Goal: Browse casually

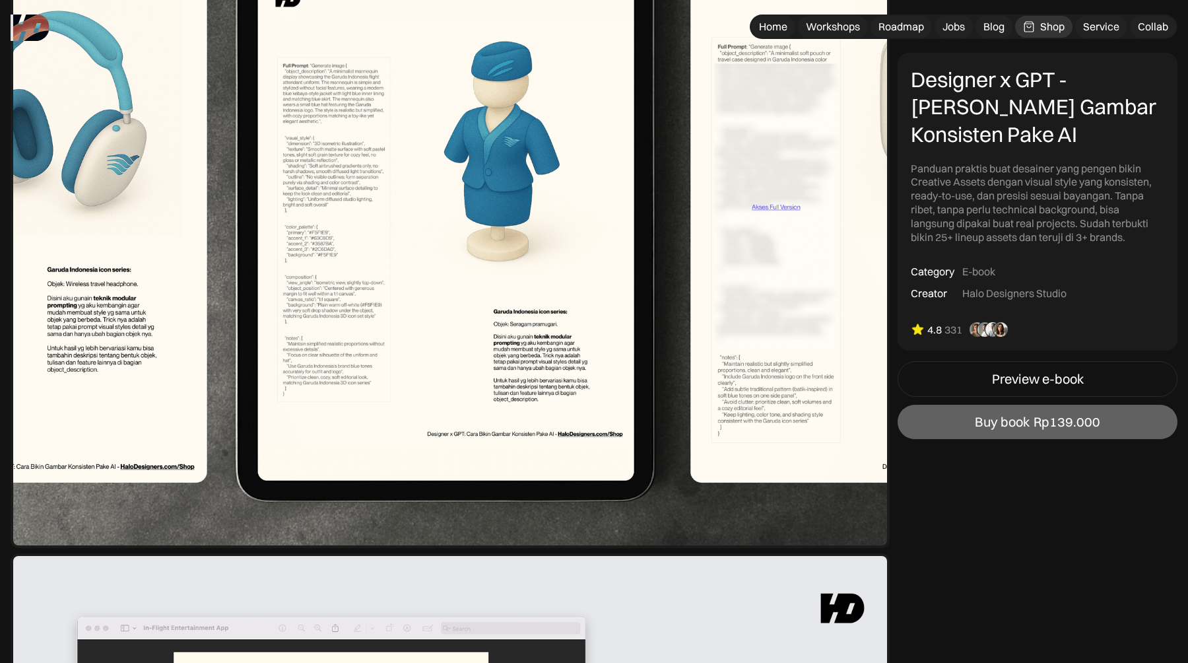
scroll to position [2230, 0]
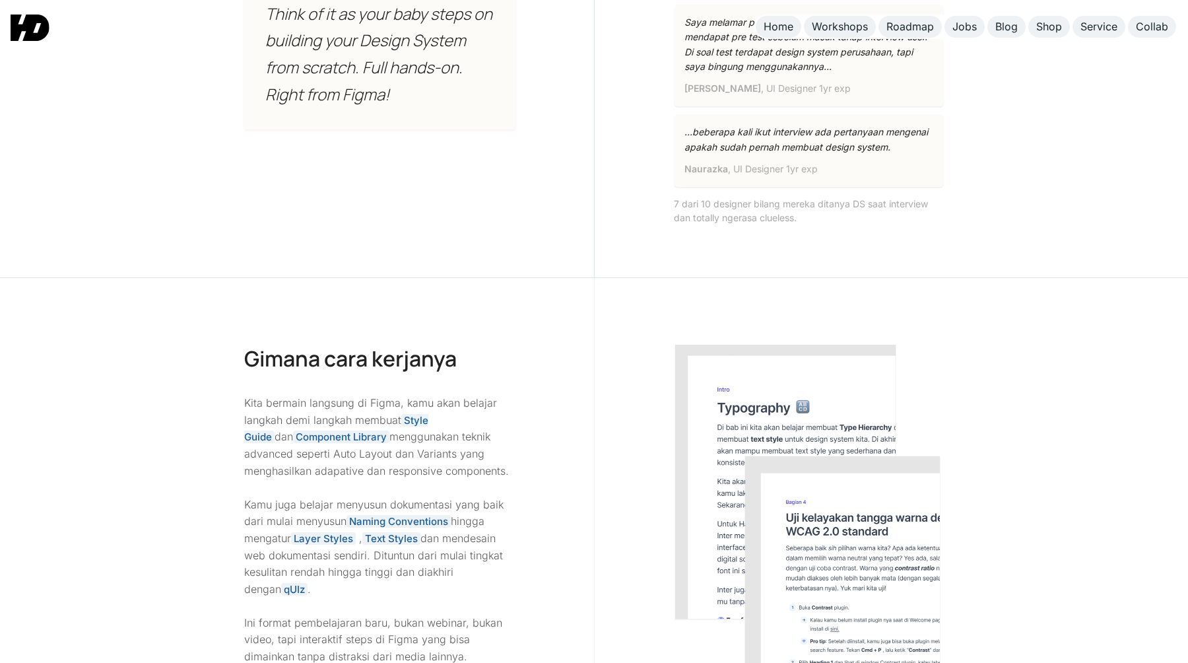
scroll to position [1441, 0]
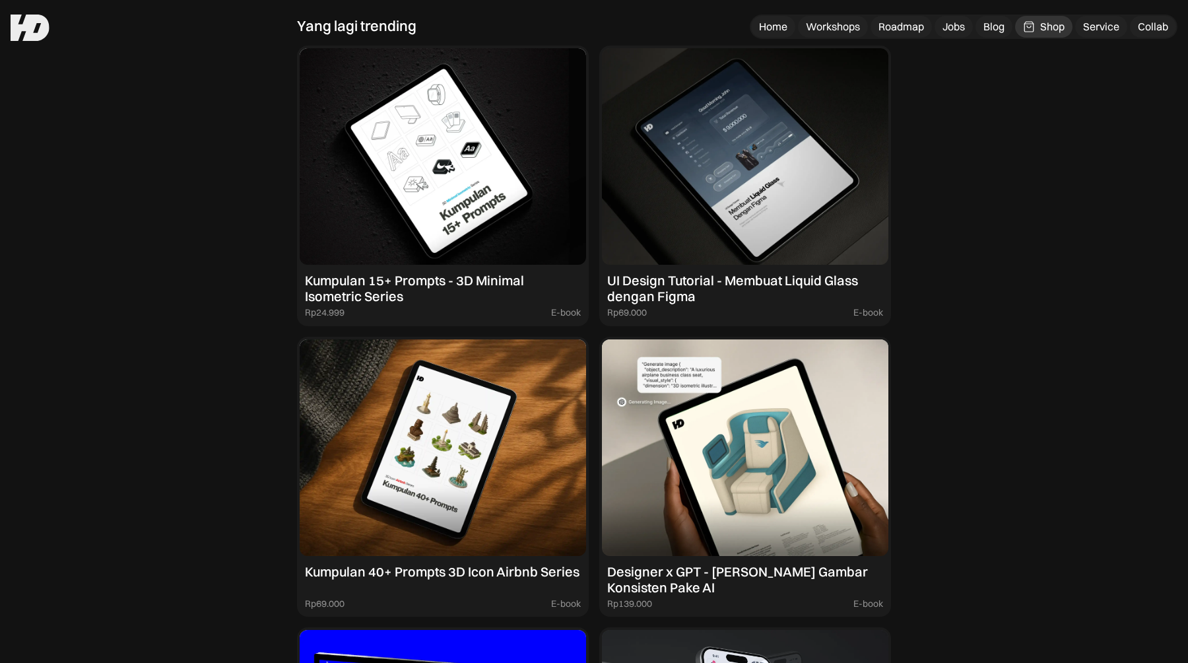
scroll to position [1215, 0]
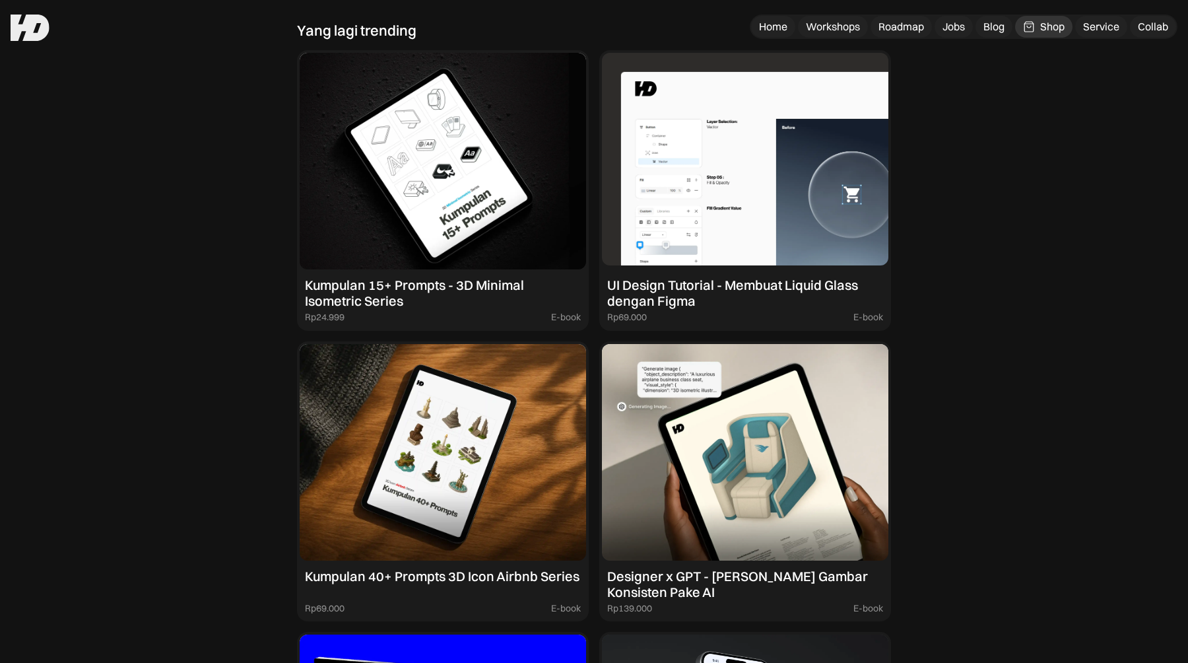
click at [713, 209] on img at bounding box center [745, 161] width 287 height 217
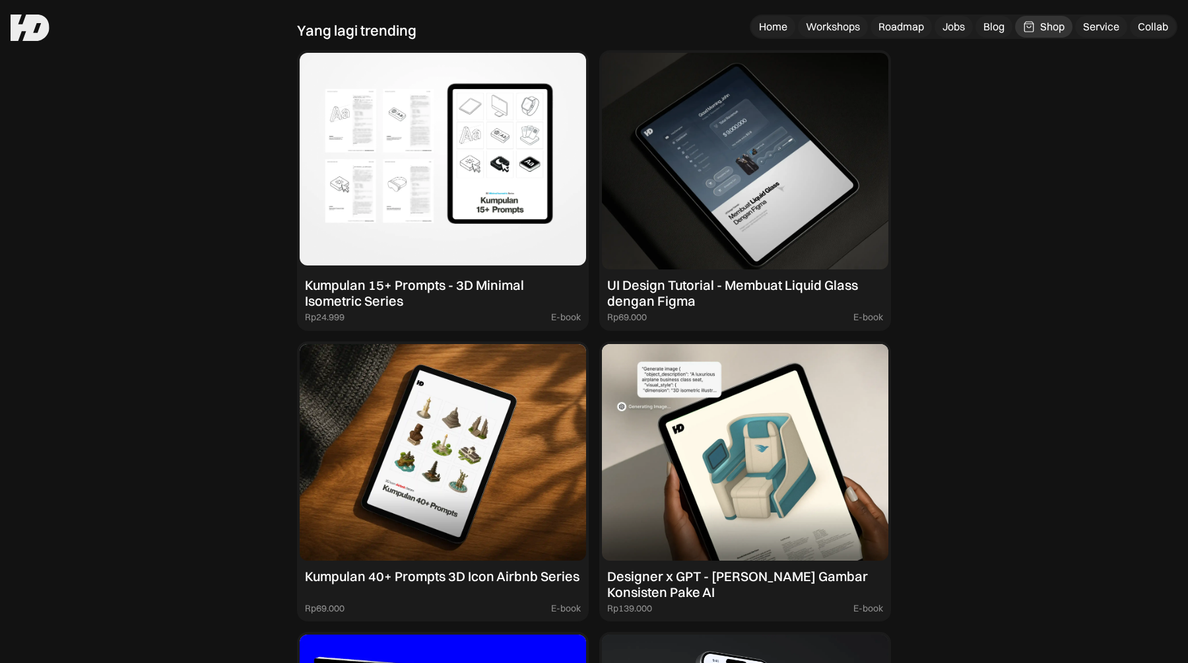
click at [460, 205] on img at bounding box center [443, 161] width 287 height 217
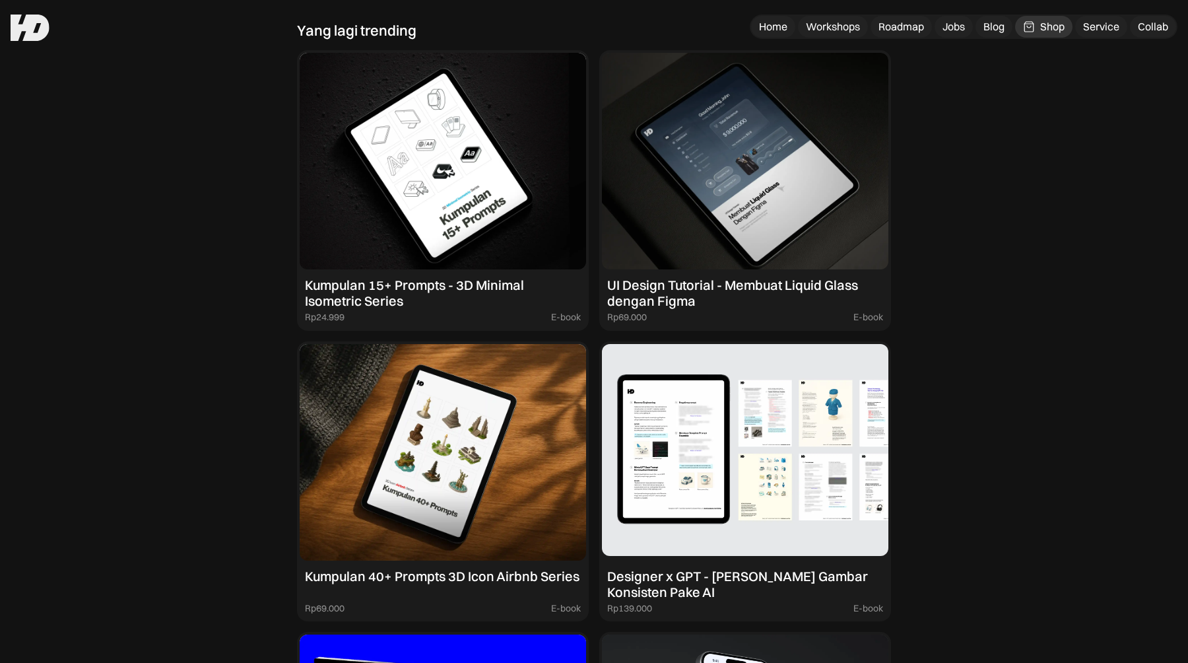
click at [633, 472] on img at bounding box center [745, 452] width 287 height 217
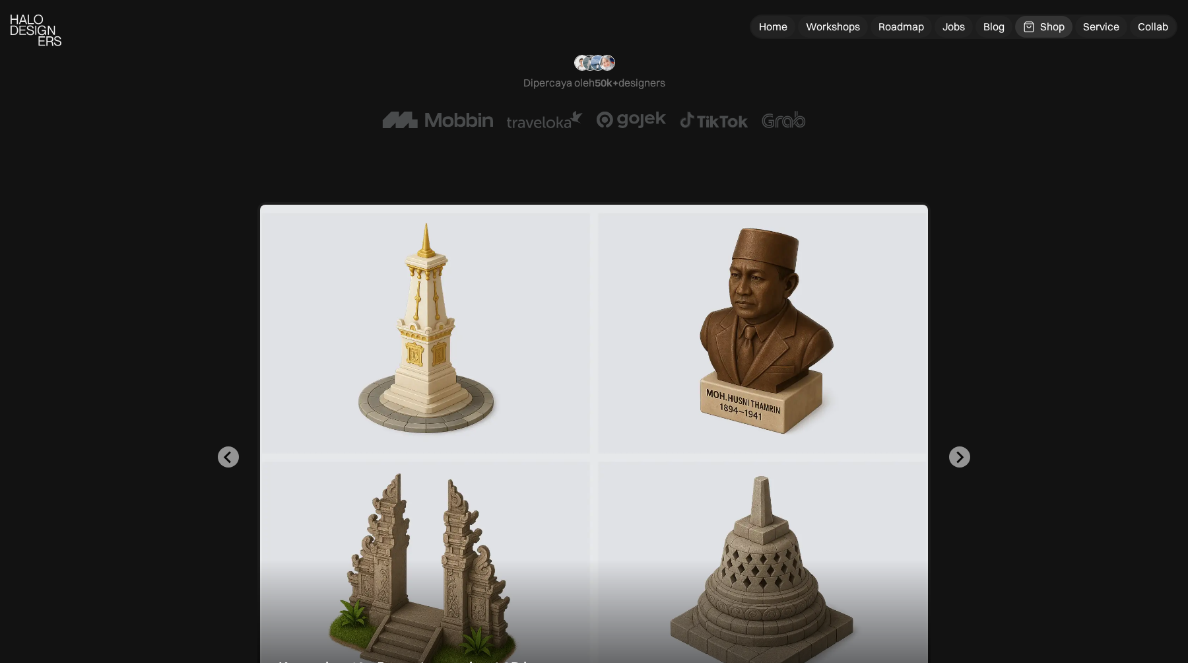
scroll to position [226, 0]
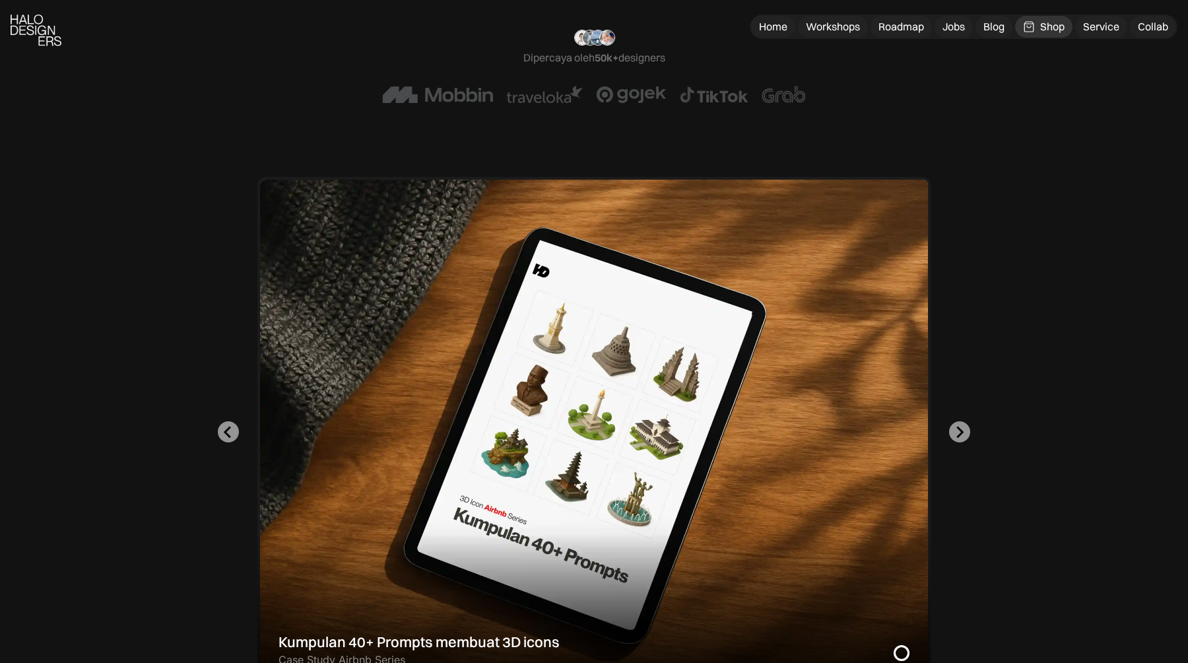
click at [970, 430] on div "Designer x GPT : Cara bikin Gambar Konsisten Pake AI Teknik prompting GPT untuk…" at bounding box center [594, 432] width 1083 height 510
click at [963, 430] on icon "Go to first slide" at bounding box center [959, 432] width 13 height 13
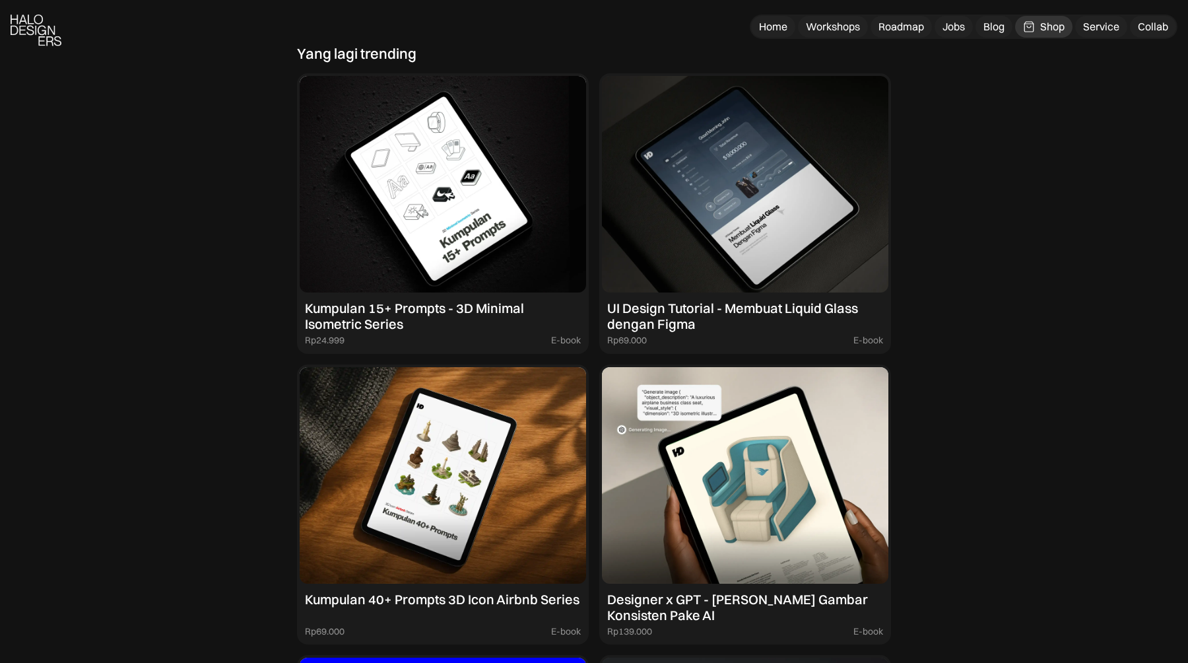
scroll to position [1198, 0]
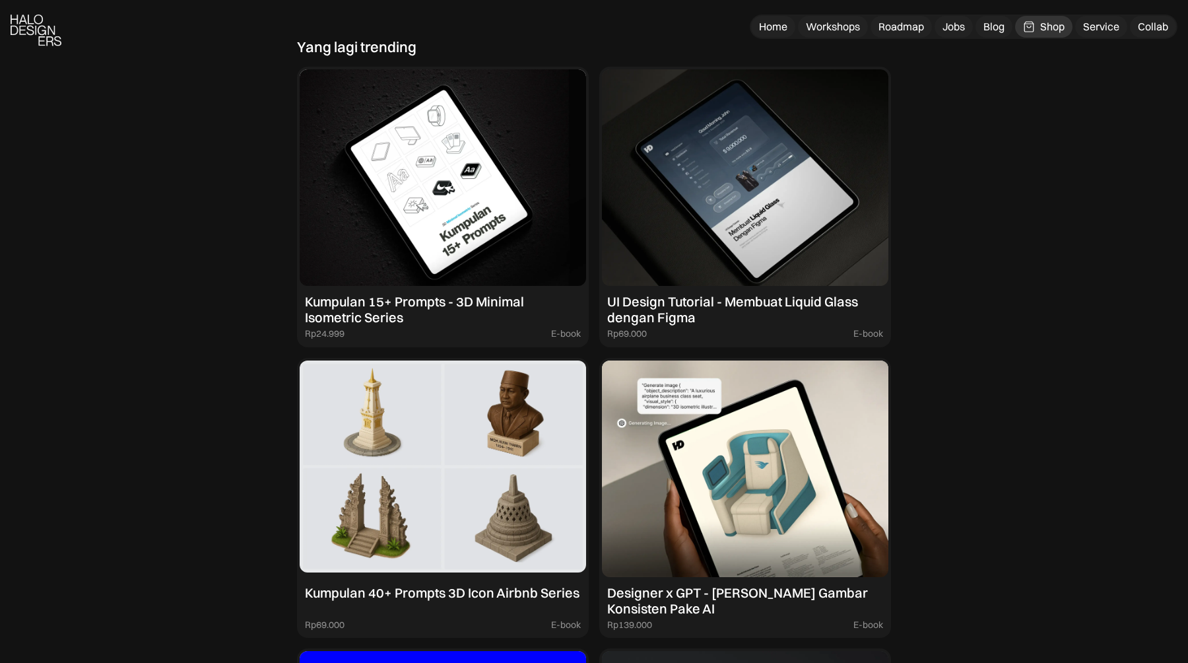
click at [422, 530] on img at bounding box center [443, 468] width 287 height 217
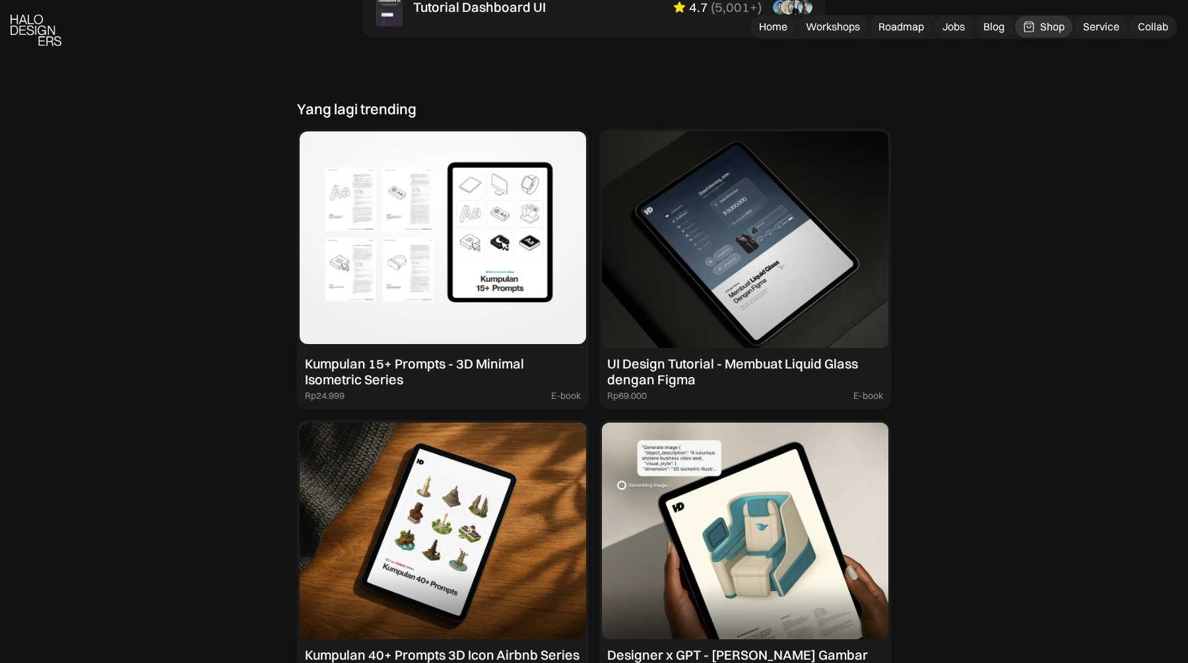
scroll to position [1132, 0]
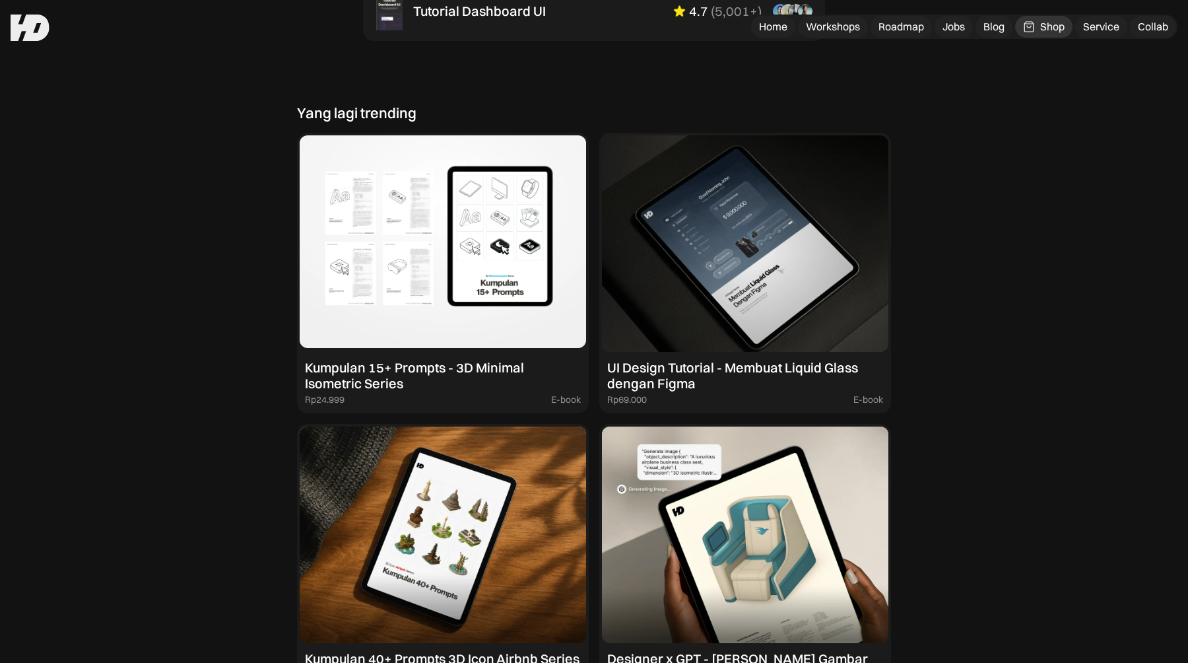
click at [438, 271] on img at bounding box center [443, 243] width 287 height 217
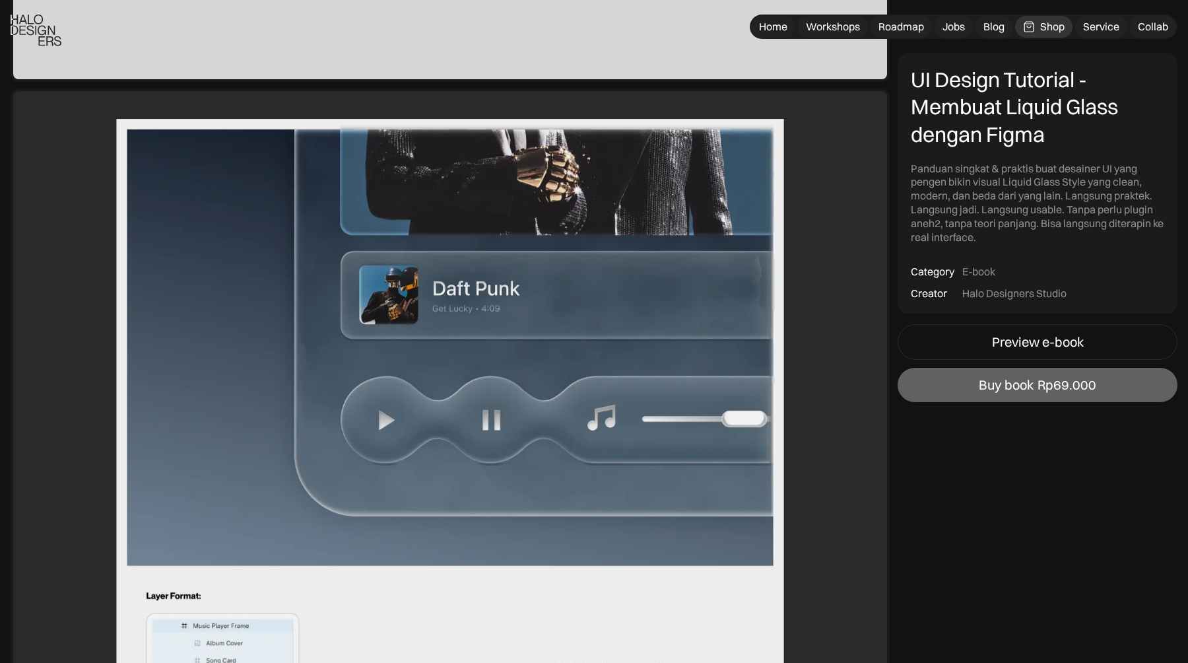
scroll to position [3378, 0]
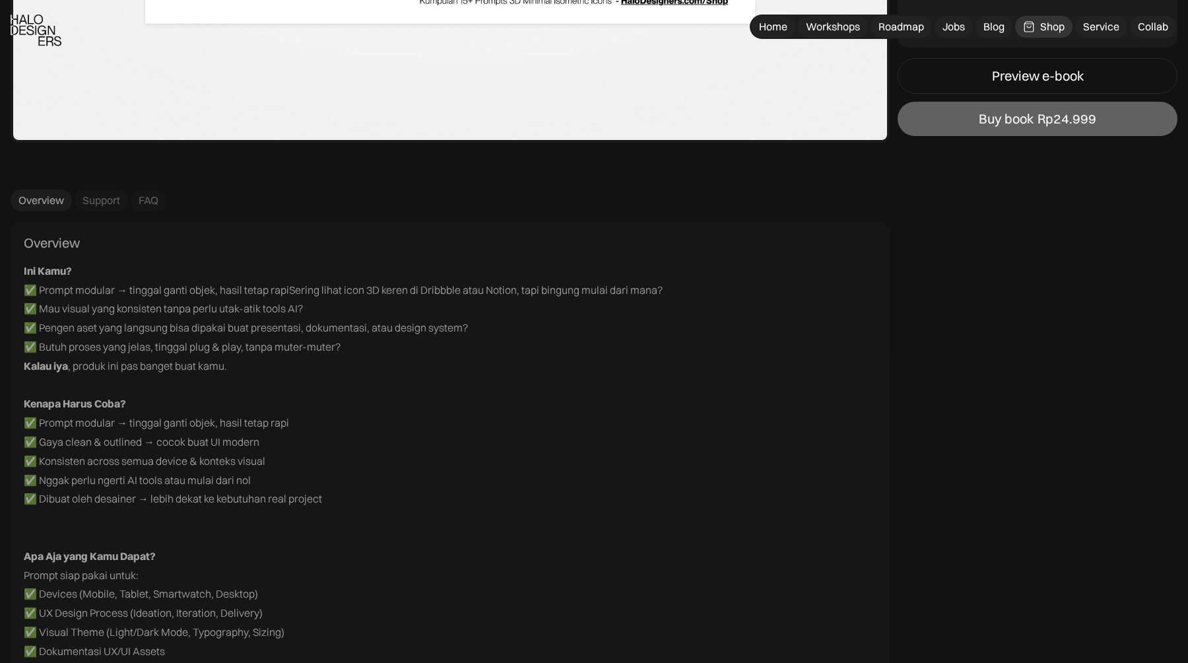
scroll to position [3318, 0]
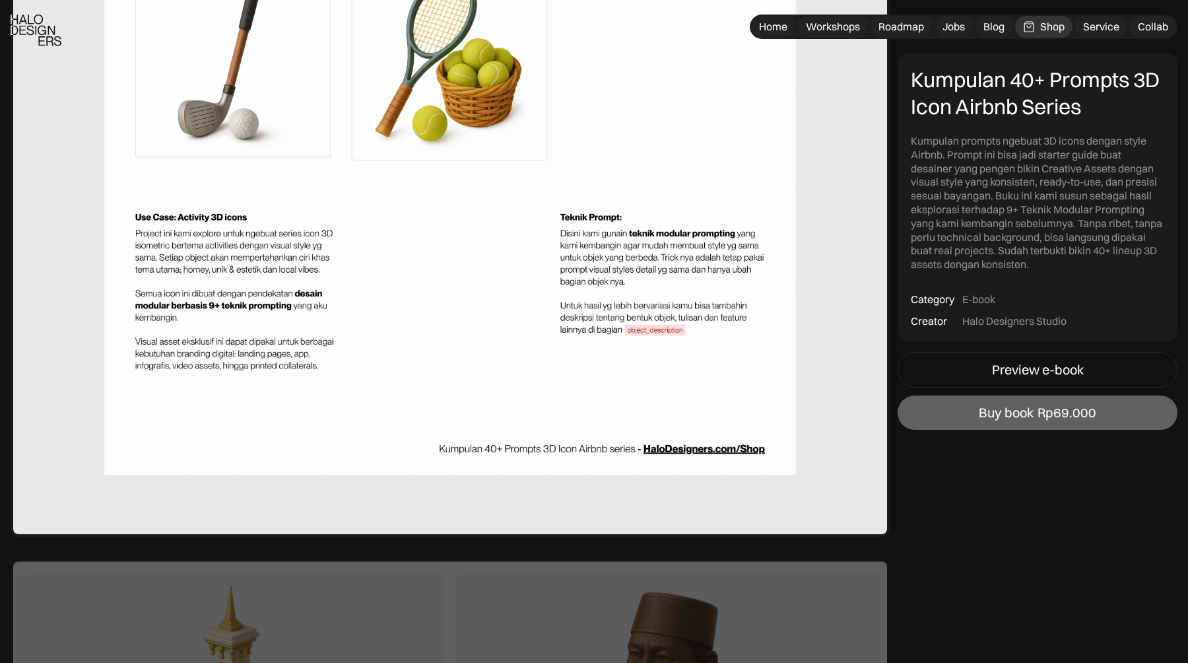
scroll to position [2922, 0]
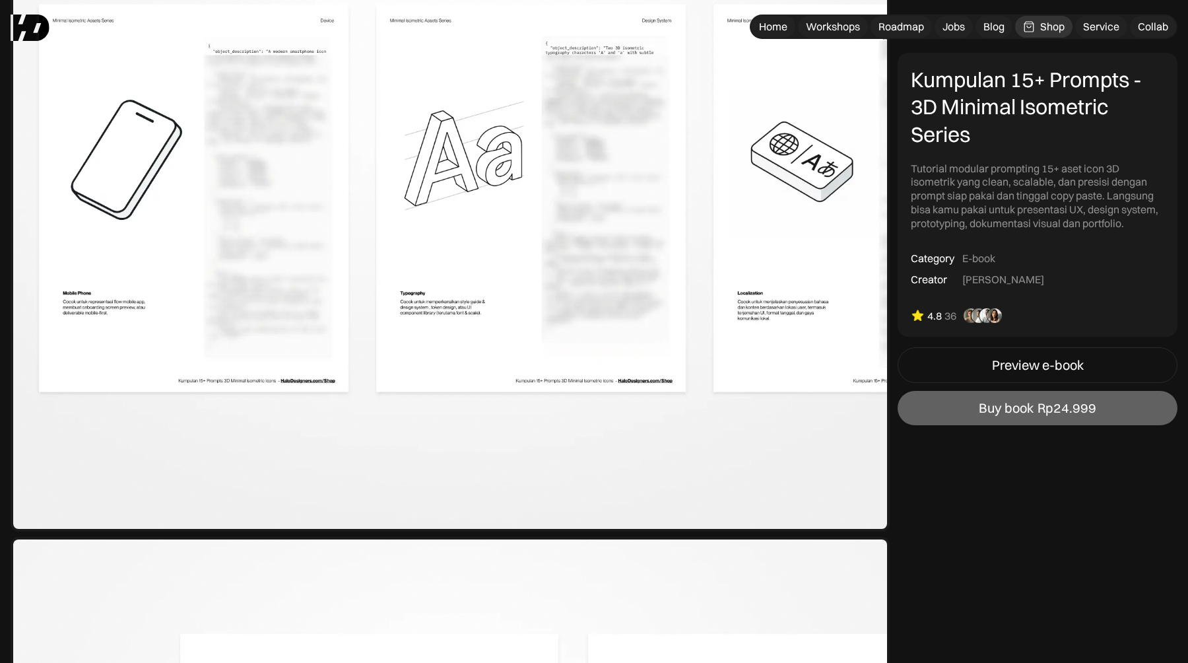
scroll to position [892, 0]
